Goal: Transaction & Acquisition: Purchase product/service

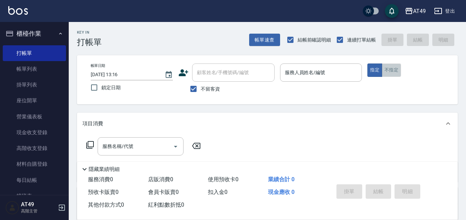
click at [391, 73] on button "不指定" at bounding box center [391, 70] width 19 height 13
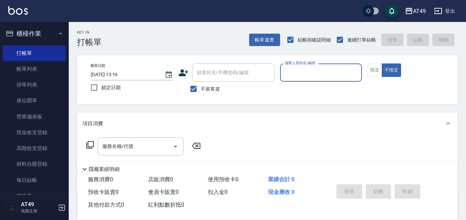
click at [298, 74] on input "服務人員姓名/編號" at bounding box center [321, 73] width 76 height 12
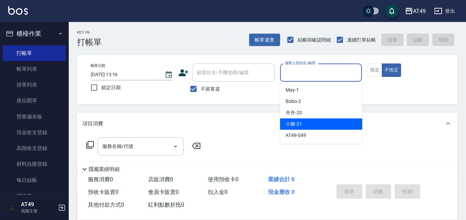
click at [295, 127] on span "小樂 -21" at bounding box center [293, 124] width 16 height 7
type input "小樂-21"
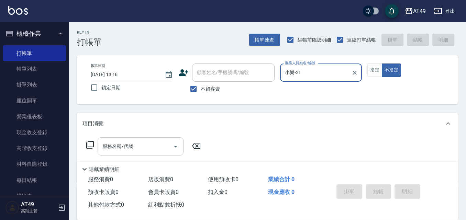
click at [176, 146] on icon "Open" at bounding box center [175, 147] width 3 height 2
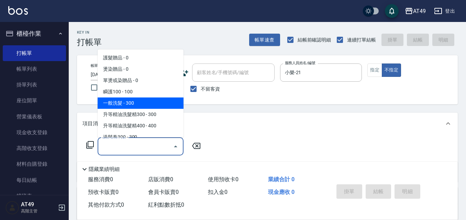
click at [132, 105] on span "一般洗髮 - 300" at bounding box center [141, 103] width 86 height 11
type input "一般洗髮(101)"
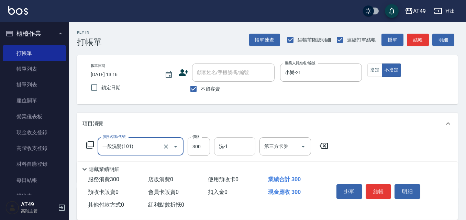
click at [233, 147] on input "洗-1" at bounding box center [234, 146] width 35 height 12
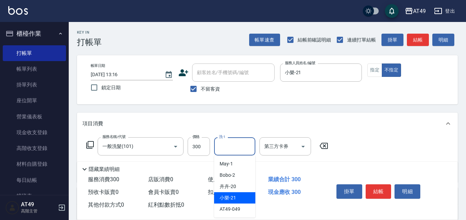
click at [231, 199] on span "小樂 -21" at bounding box center [227, 197] width 16 height 7
type input "小樂-21"
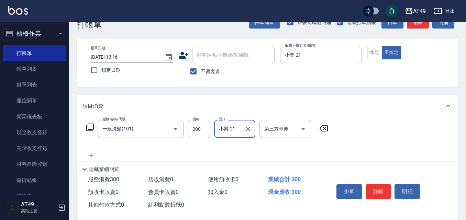
scroll to position [34, 0]
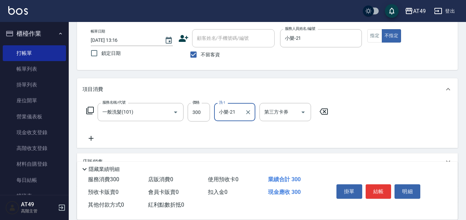
click at [93, 136] on icon at bounding box center [90, 138] width 17 height 8
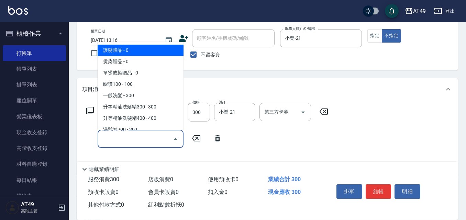
click at [148, 138] on input "服務名稱/代號" at bounding box center [135, 139] width 69 height 12
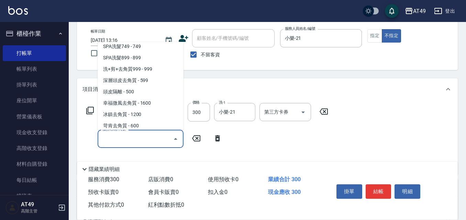
scroll to position [412, 0]
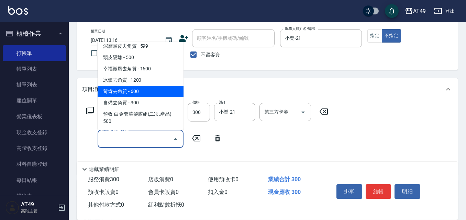
click at [126, 92] on span "苛肯去角質 - 600" at bounding box center [141, 91] width 86 height 11
type input "苛肯去角質(811)"
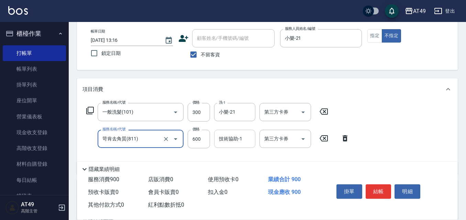
click at [246, 142] on input "技術協助-1" at bounding box center [234, 139] width 35 height 12
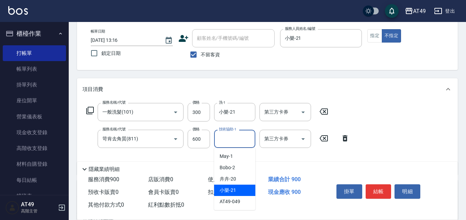
click at [236, 190] on div "小樂 -21" at bounding box center [234, 190] width 41 height 11
type input "小樂-21"
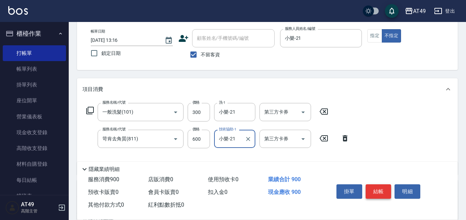
click at [382, 190] on button "結帳" at bounding box center [378, 191] width 26 height 14
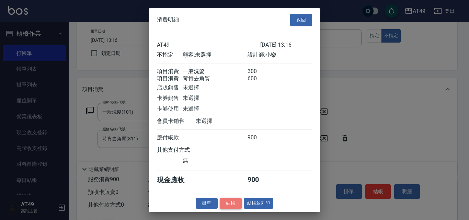
click at [229, 205] on button "結帳" at bounding box center [231, 203] width 22 height 11
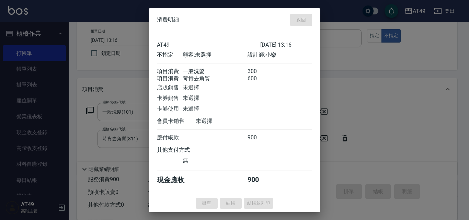
type input "[DATE] 15:06"
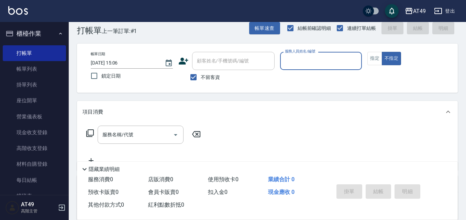
scroll to position [0, 0]
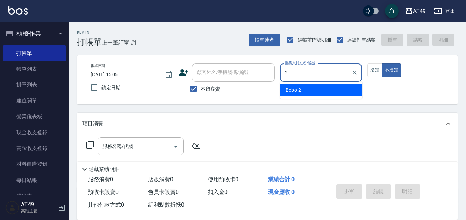
type input "2"
type button "false"
type input "Bobo-2"
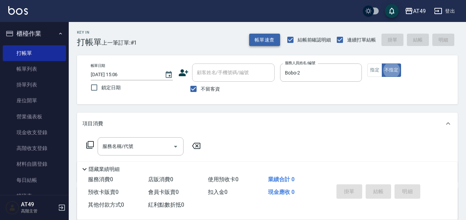
click at [266, 44] on button "帳單速查" at bounding box center [264, 40] width 31 height 13
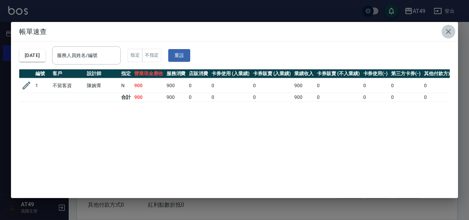
click at [449, 30] on icon "button" at bounding box center [448, 31] width 8 height 8
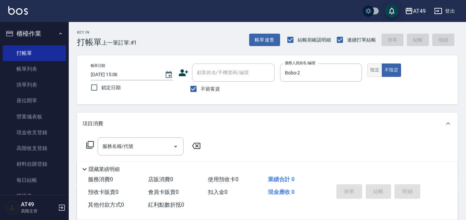
click at [377, 72] on button "指定" at bounding box center [374, 70] width 15 height 13
click at [126, 148] on div "服務名稱/代號 服務名稱/代號" at bounding box center [141, 146] width 86 height 18
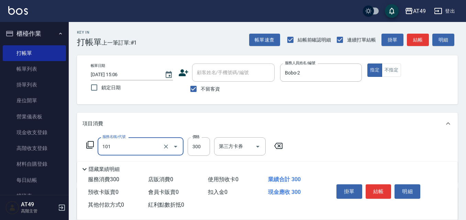
type input "一般洗髮(101)"
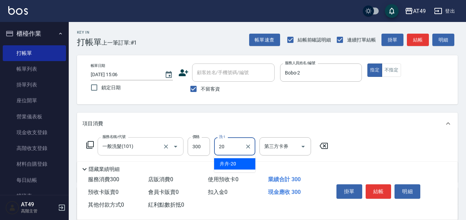
type input "卉卉-20"
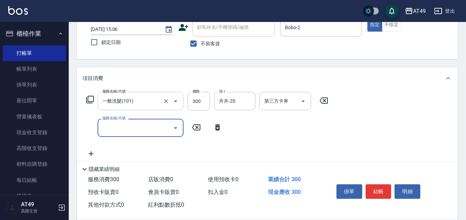
scroll to position [103, 0]
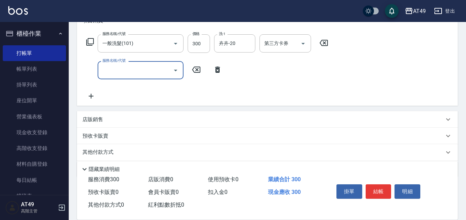
click at [116, 75] on input "服務名稱/代號" at bounding box center [135, 70] width 69 height 12
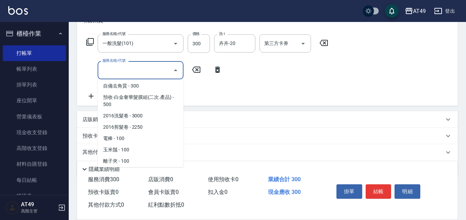
scroll to position [469, 0]
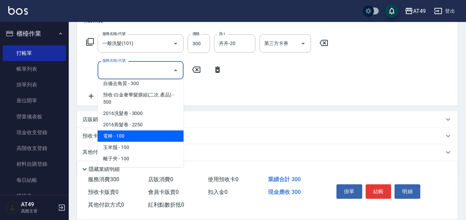
click at [148, 136] on span "電棒 - 100" at bounding box center [141, 136] width 86 height 11
type input "電棒(1301)"
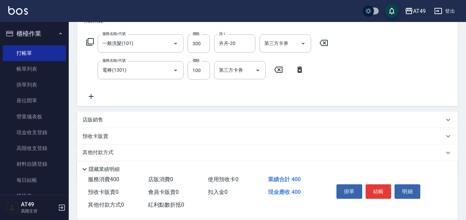
click at [102, 116] on p "店販銷售" at bounding box center [92, 119] width 21 height 7
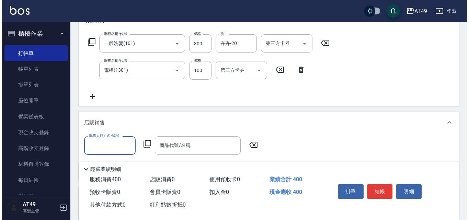
scroll to position [0, 0]
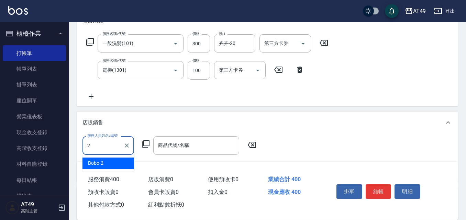
type input "Bobo-2"
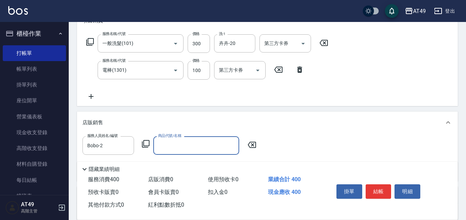
click at [145, 142] on icon at bounding box center [146, 144] width 8 height 8
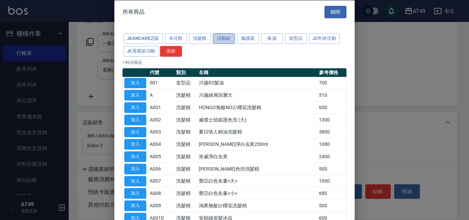
click at [227, 40] on button "活動組" at bounding box center [224, 38] width 22 height 11
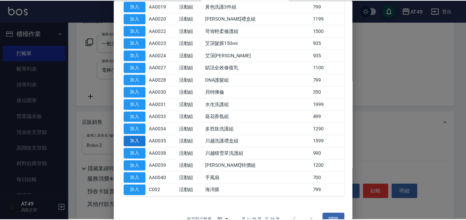
scroll to position [373, 0]
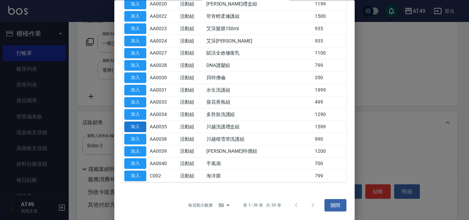
click at [133, 128] on button "加入" at bounding box center [135, 127] width 22 height 11
type input "川越洗護禮盒組"
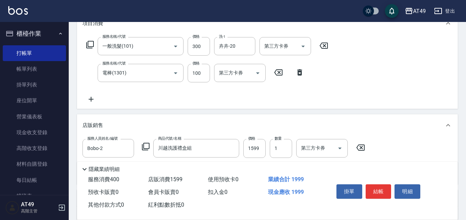
scroll to position [103, 0]
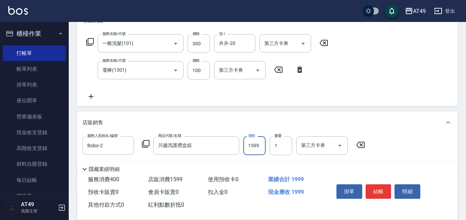
click at [258, 147] on input "1599" at bounding box center [254, 145] width 22 height 19
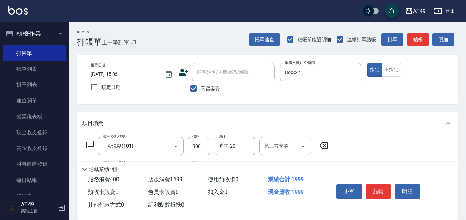
scroll to position [0, 0]
click at [382, 191] on button "結帳" at bounding box center [378, 191] width 26 height 14
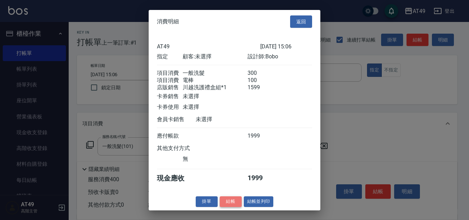
click at [227, 207] on button "結帳" at bounding box center [231, 201] width 22 height 11
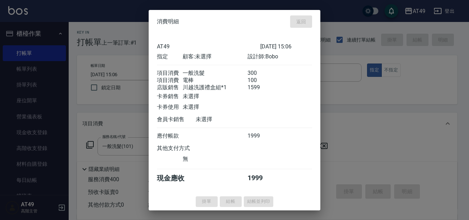
type input "[DATE] 15:20"
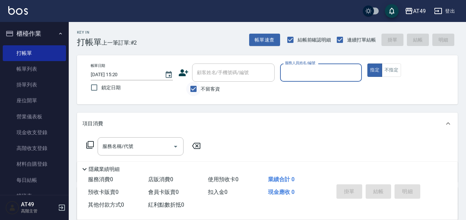
click at [188, 89] on input "不留客資" at bounding box center [193, 89] width 14 height 14
checkbox input "false"
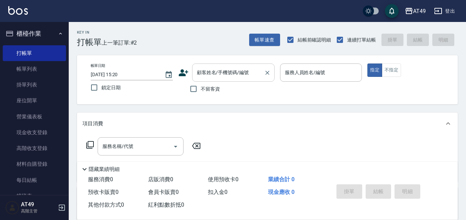
click at [210, 77] on input "顧客姓名/手機號碼/編號" at bounding box center [228, 73] width 66 height 12
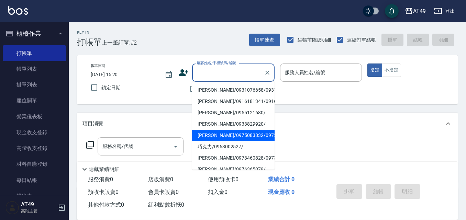
click at [224, 141] on li "[PERSON_NAME]/0975083832/0975083832" at bounding box center [233, 135] width 82 height 11
type input "[PERSON_NAME]/0975083832/0975083832"
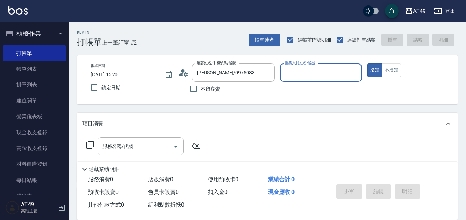
type input "Bobo-2"
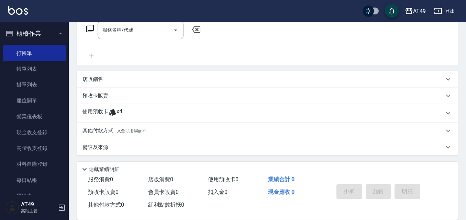
scroll to position [118, 0]
click at [97, 112] on p "使用預收卡" at bounding box center [95, 112] width 26 height 10
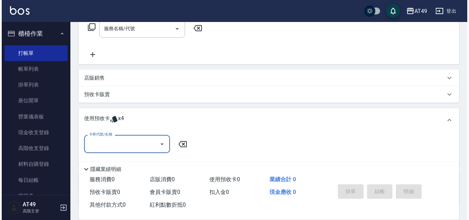
scroll to position [0, 0]
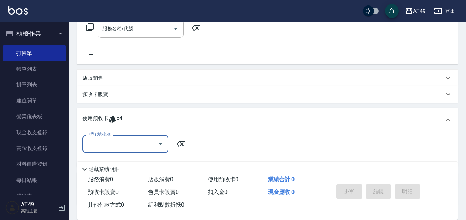
click at [115, 150] on div "卡券代號/名稱" at bounding box center [125, 144] width 86 height 18
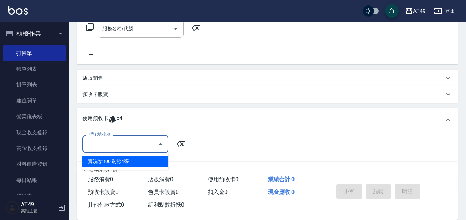
click at [123, 160] on div "賣洗卷300 剩餘4張" at bounding box center [125, 161] width 86 height 11
type input "賣洗卷300"
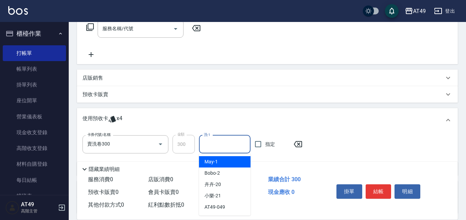
click at [214, 142] on input "洗-1" at bounding box center [224, 144] width 45 height 12
type input "小樂-21"
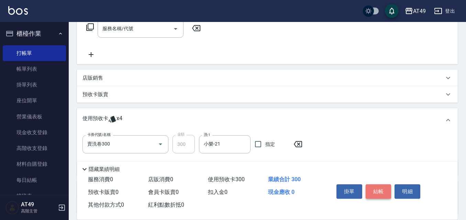
click at [385, 189] on button "結帳" at bounding box center [378, 191] width 26 height 14
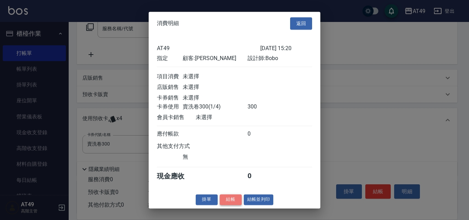
click at [229, 205] on button "結帳" at bounding box center [231, 199] width 22 height 11
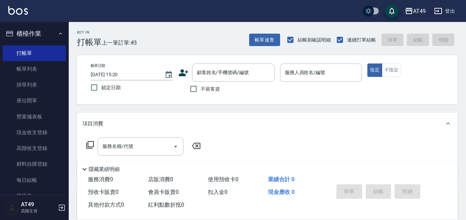
click at [208, 91] on span "不留客資" at bounding box center [210, 89] width 19 height 7
click at [201, 91] on input "不留客資" at bounding box center [193, 89] width 14 height 14
checkbox input "true"
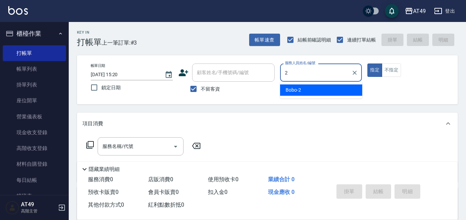
type input "Bobo-2"
type button "true"
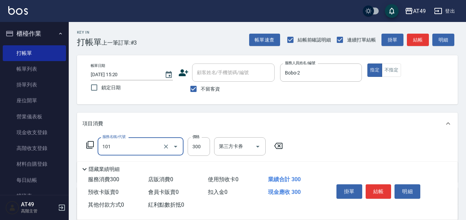
type input "一般洗髮(101)"
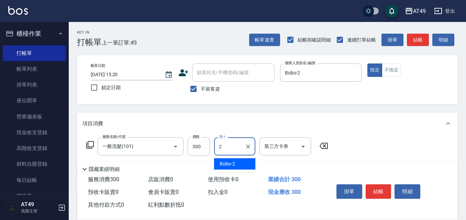
type input "Bobo-2"
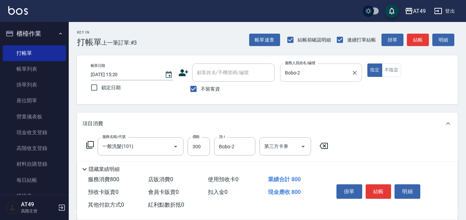
scroll to position [34, 0]
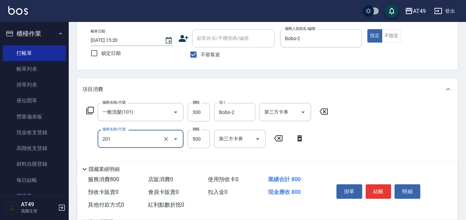
type input "精緻剪髮(201)"
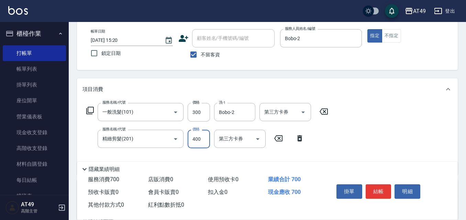
type input "400"
click at [368, 190] on button "結帳" at bounding box center [378, 191] width 26 height 14
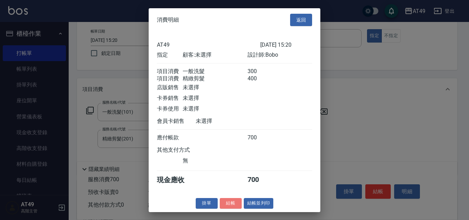
click at [229, 208] on button "結帳" at bounding box center [231, 203] width 22 height 11
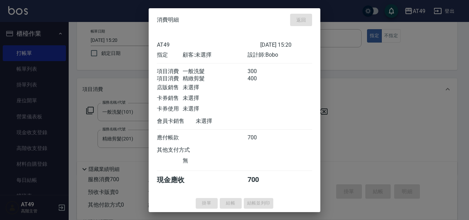
type input "[DATE] 15:21"
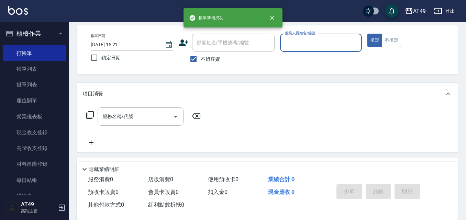
scroll to position [0, 0]
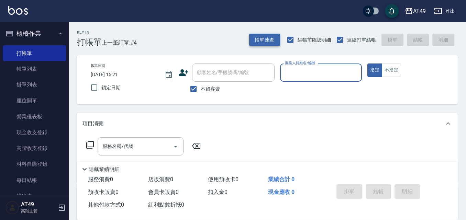
click at [274, 35] on button "帳單速查" at bounding box center [264, 40] width 31 height 13
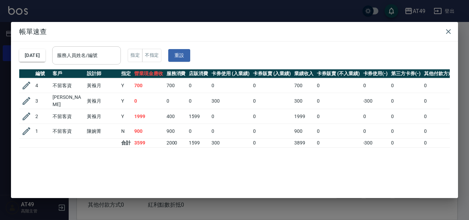
click at [93, 58] on input "服務人員姓名/編號" at bounding box center [86, 55] width 63 height 12
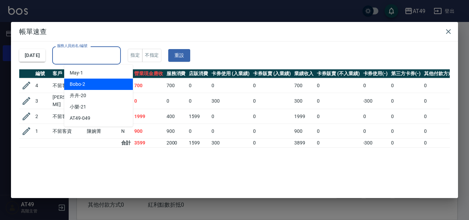
click at [92, 84] on div "Bobo -2" at bounding box center [98, 84] width 69 height 11
type input "Bobo-2"
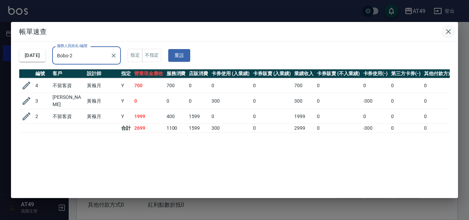
click at [449, 31] on icon "button" at bounding box center [448, 31] width 5 height 5
